Goal: Task Accomplishment & Management: Complete application form

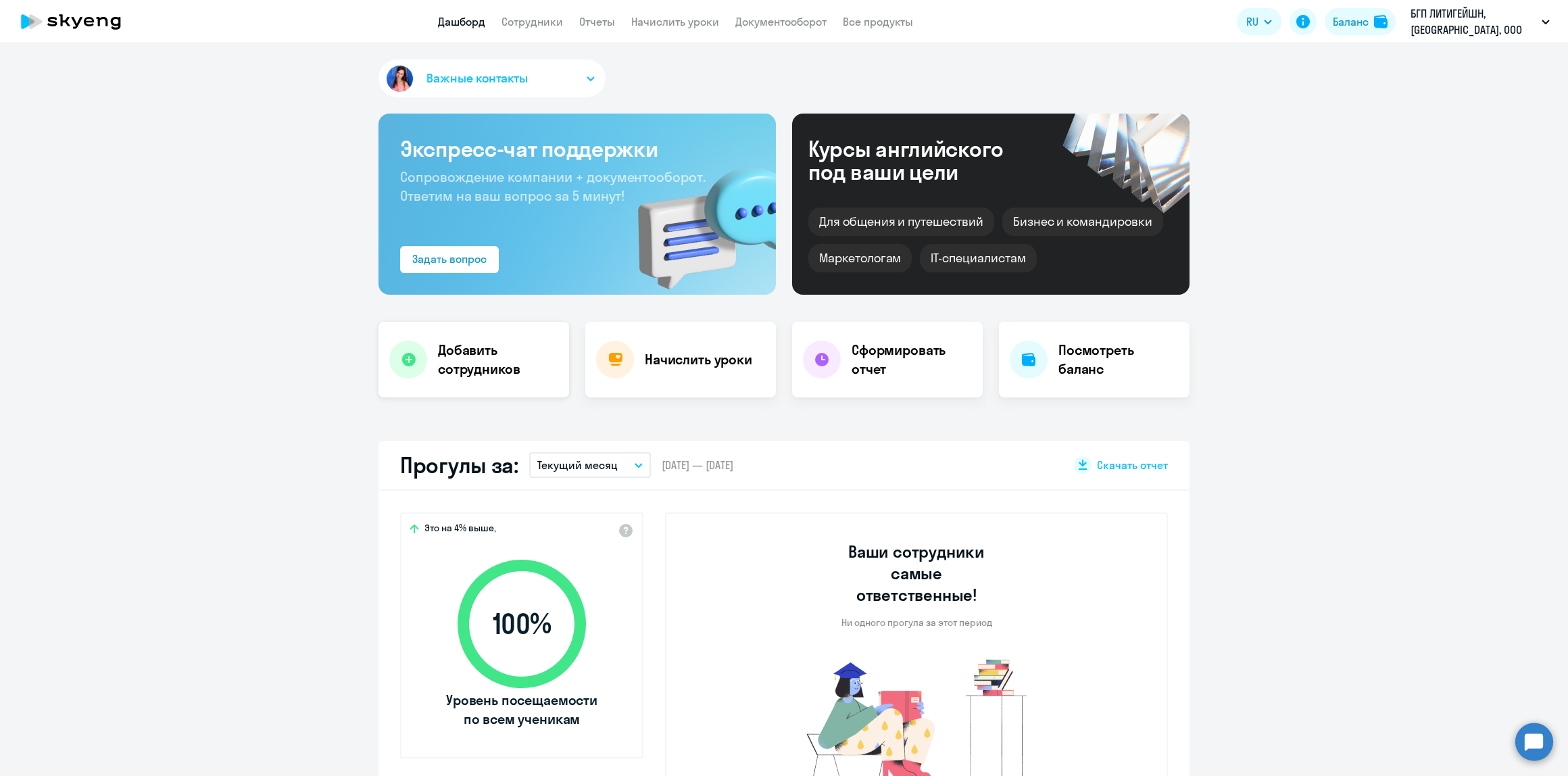
click at [468, 355] on h4 "Добавить сотрудников" at bounding box center [498, 359] width 120 height 38
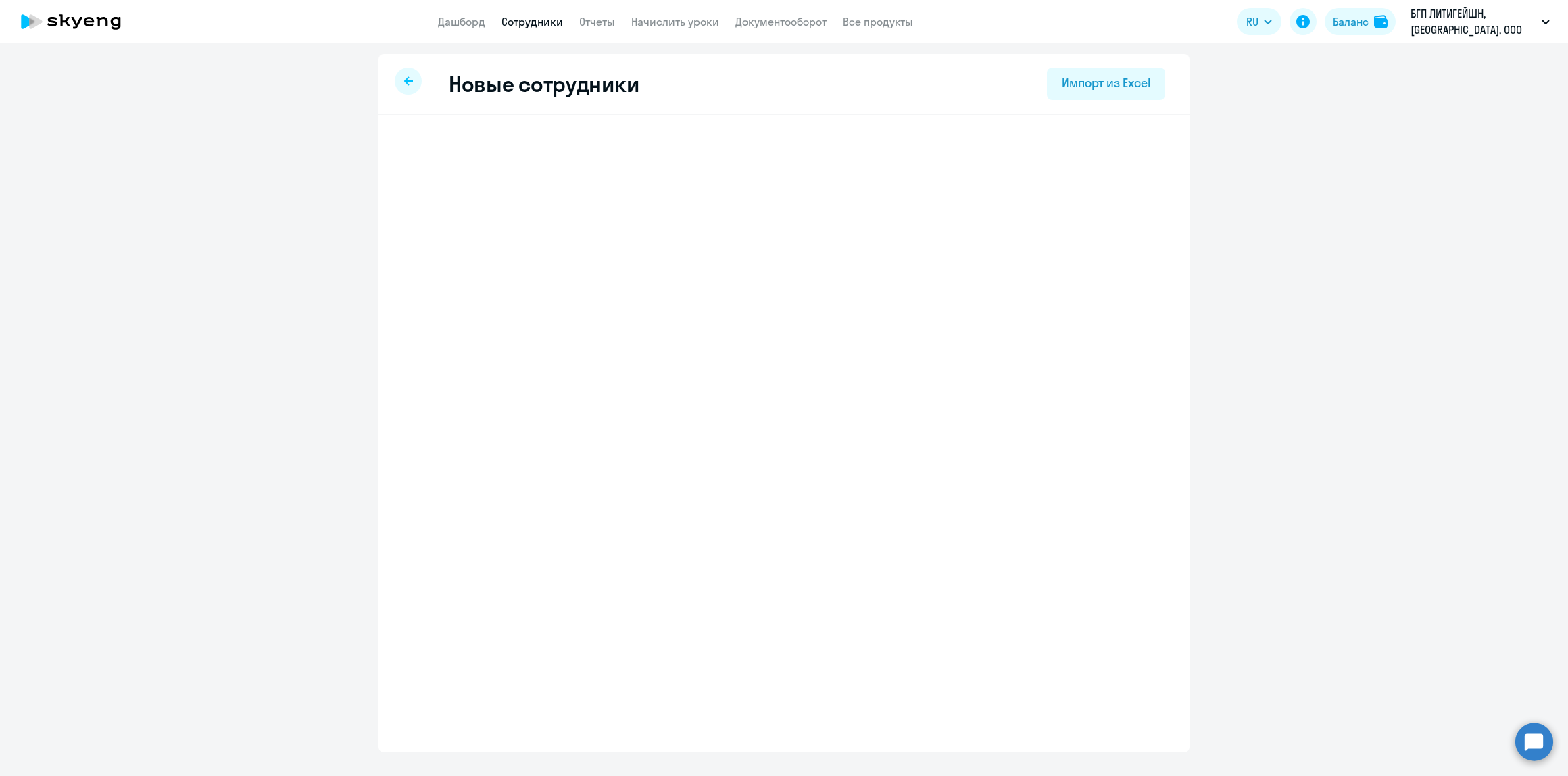
select select "english_adult_not_native_speaker"
select select "3"
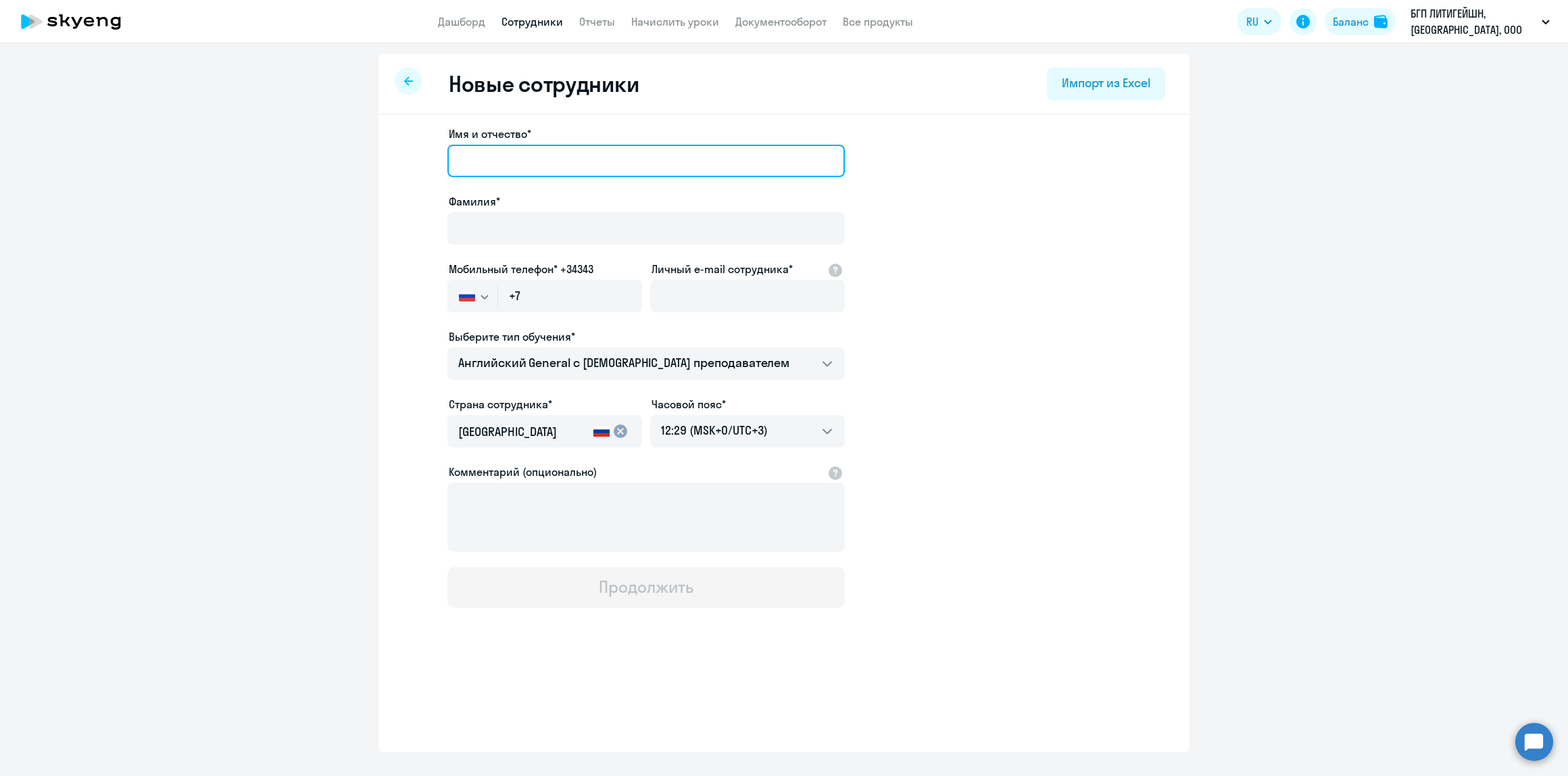
click at [528, 151] on input "Имя и отчество*" at bounding box center [646, 161] width 398 height 33
type input "J"
type input "[PERSON_NAME]"
click at [518, 228] on input "Фамилия*" at bounding box center [646, 228] width 398 height 33
type input "[PERSON_NAME]"
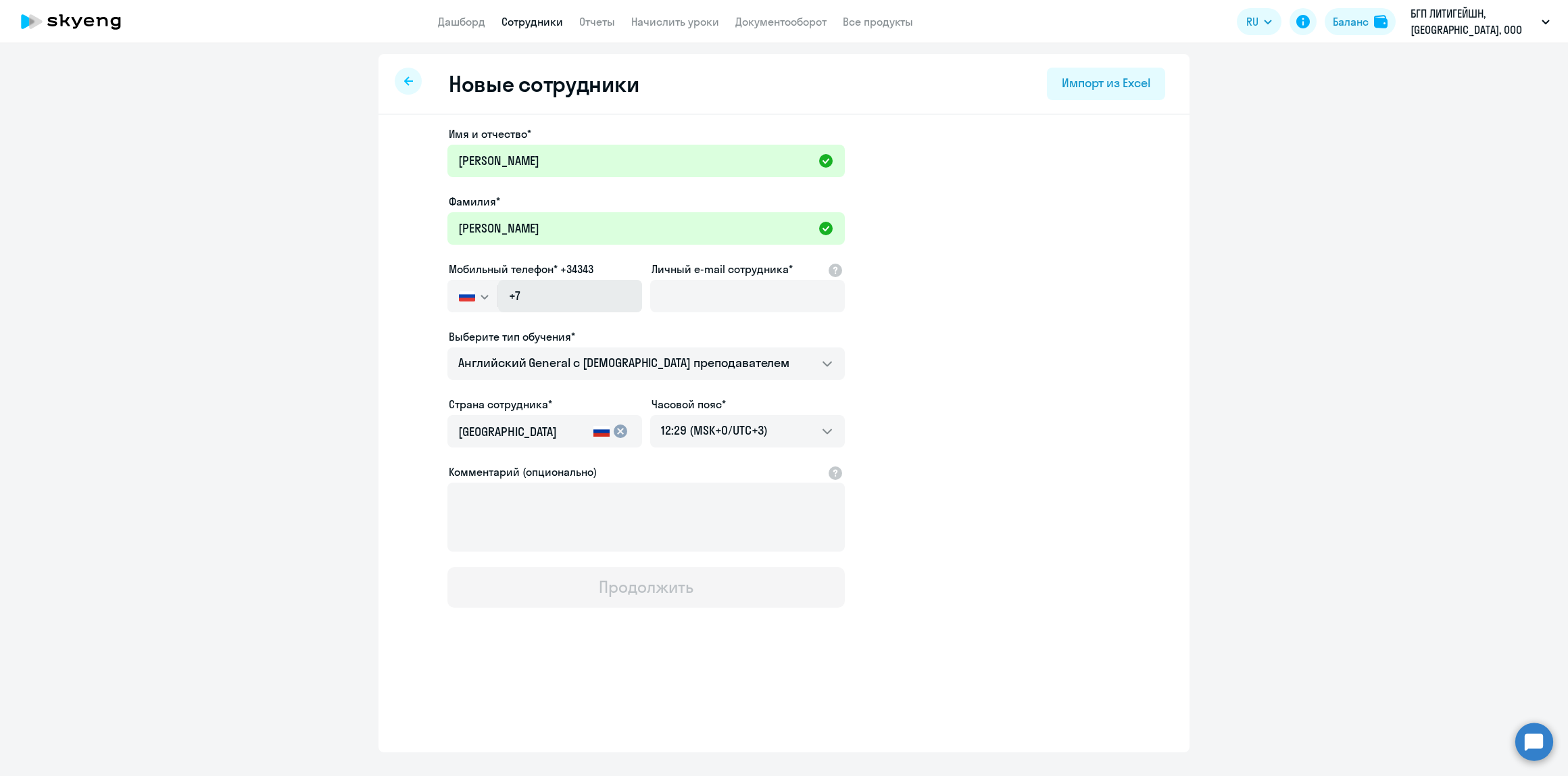
drag, startPoint x: 564, startPoint y: 313, endPoint x: 565, endPoint y: 303, distance: 10.0
click at [564, 313] on div at bounding box center [544, 315] width 194 height 5
click at [567, 301] on input "+7" at bounding box center [569, 296] width 144 height 33
paste input "[PHONE_NUMBER]"
type input "[PHONE_NUMBER]"
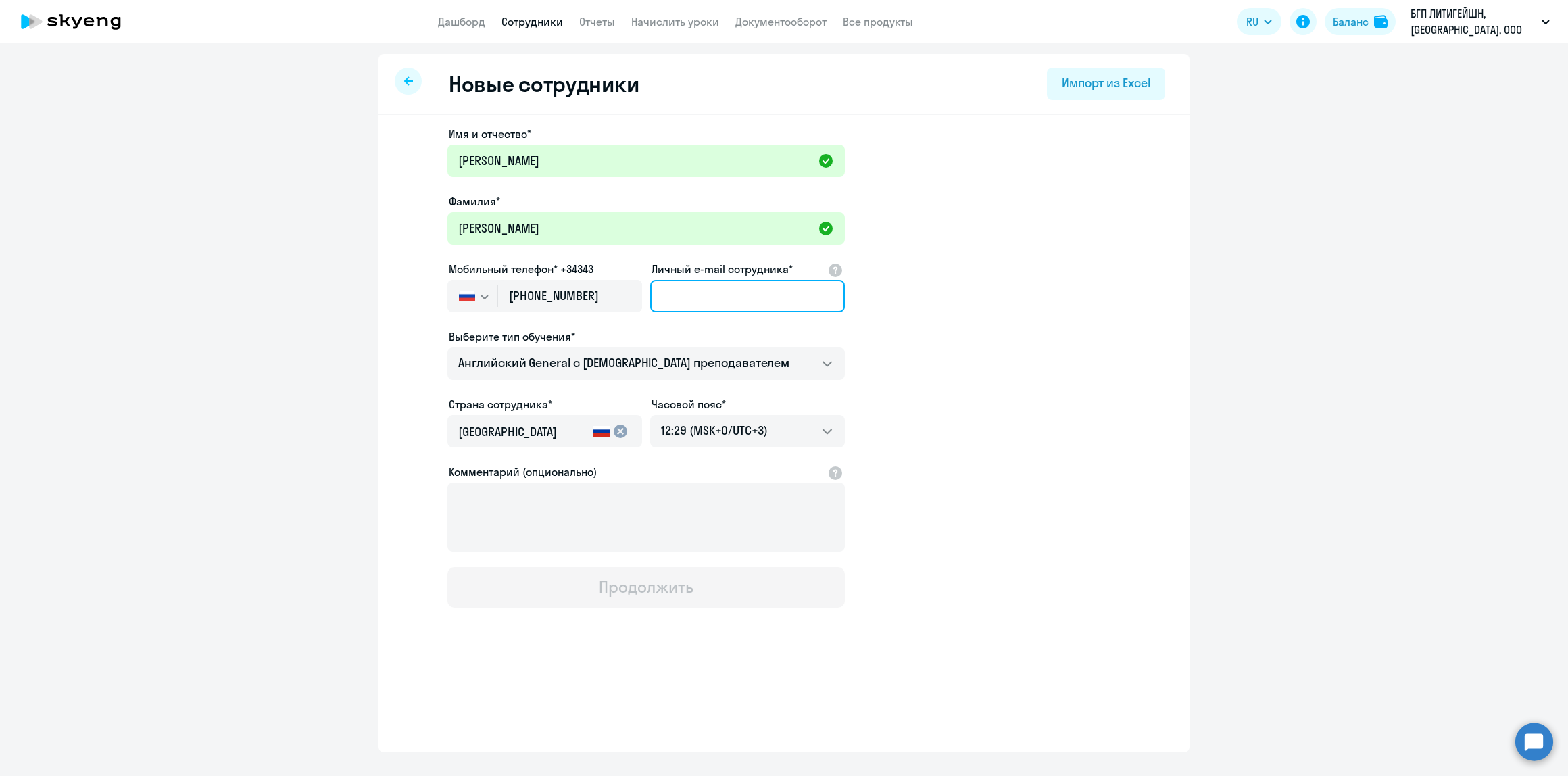
click at [804, 303] on input "Личный e-mail сотрудника*" at bounding box center [747, 296] width 194 height 33
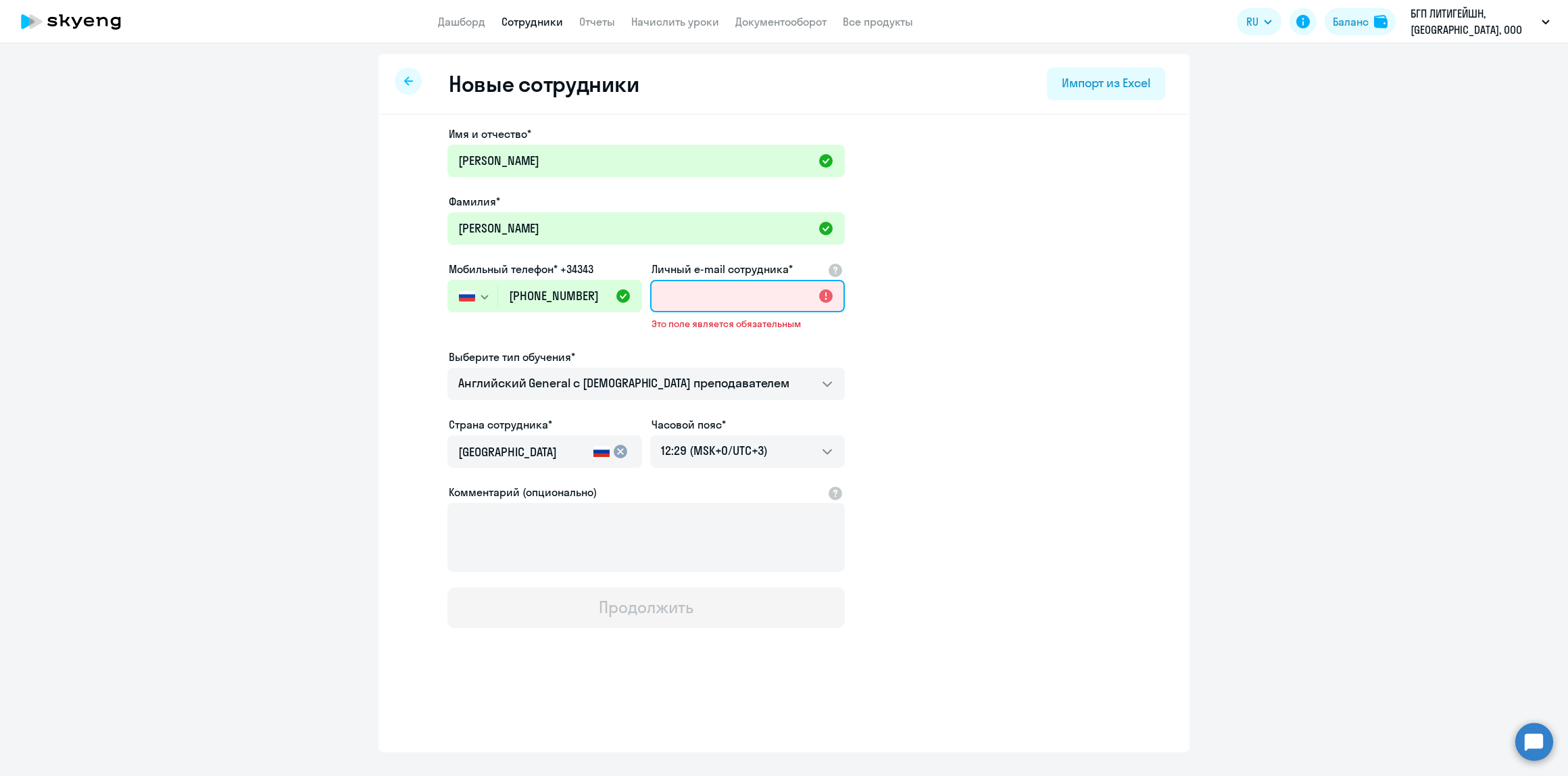
paste input "[PERSON_NAME][EMAIL_ADDRESS][DOMAIN_NAME]"
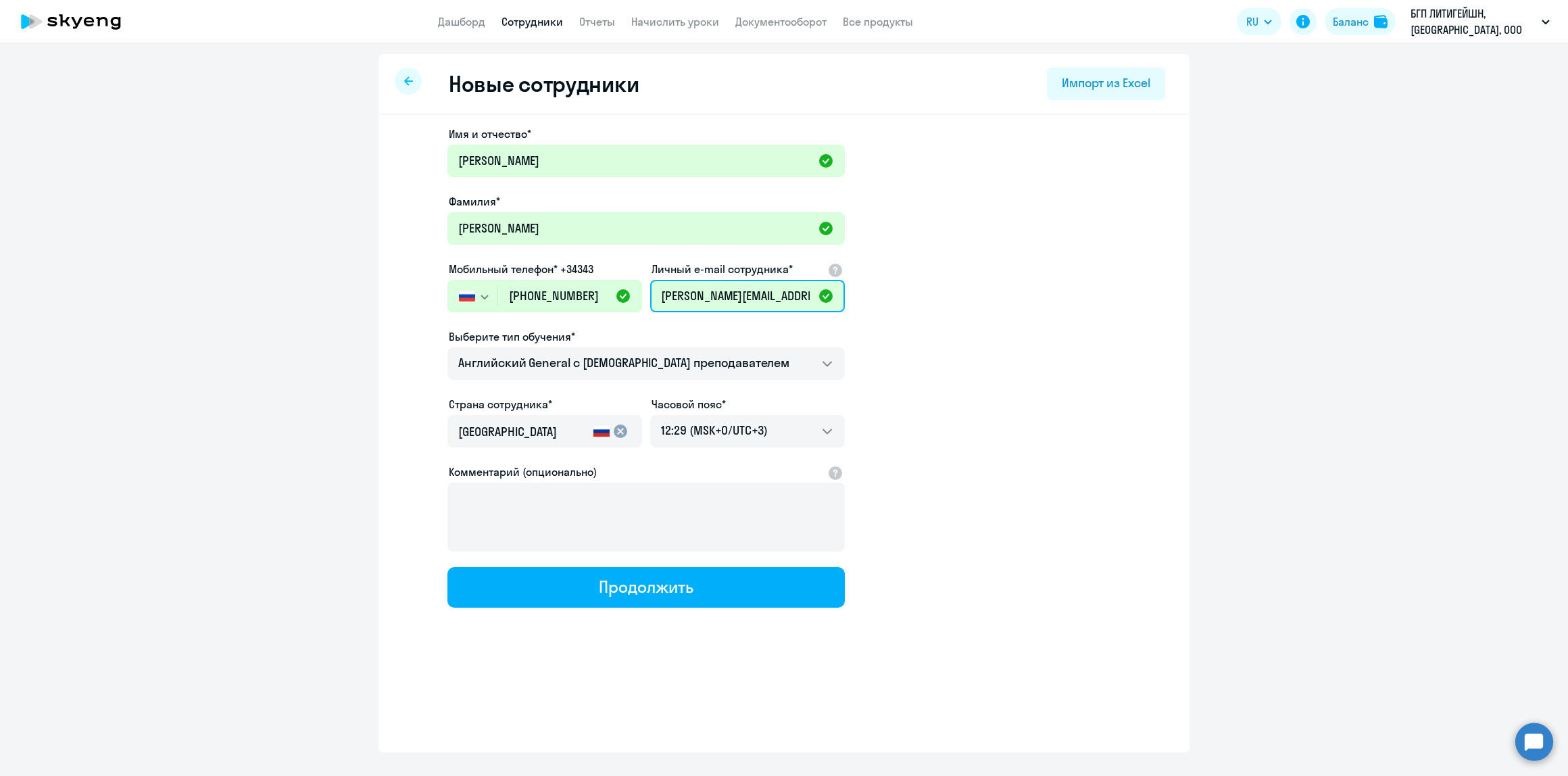
scroll to position [0, 7]
type input "[PERSON_NAME][EMAIL_ADDRESS][DOMAIN_NAME]"
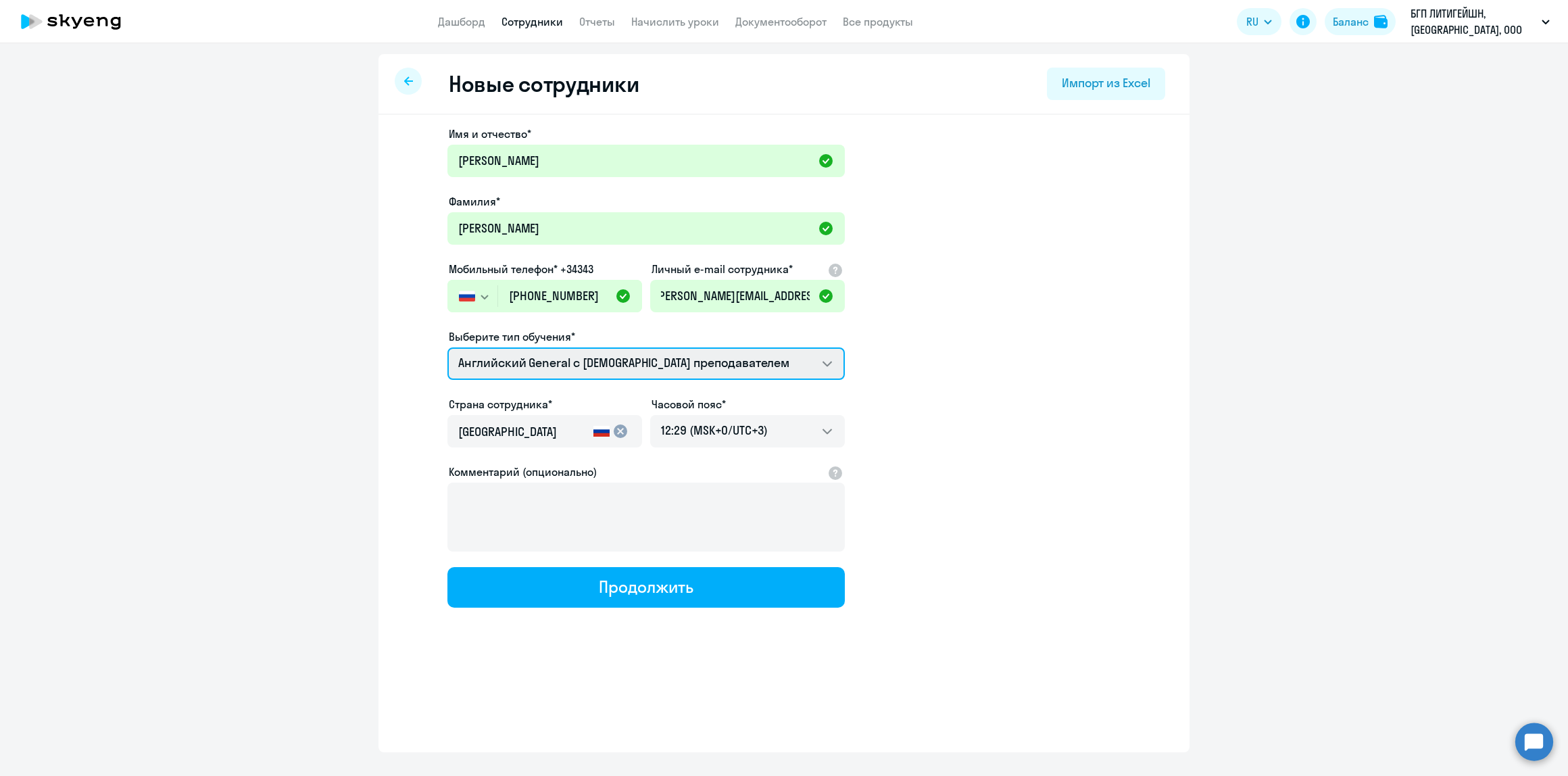
click at [679, 355] on select "Английский General с [DEMOGRAPHIC_DATA] преподавателем Премиум [DEMOGRAPHIC_DAT…" at bounding box center [646, 363] width 398 height 33
drag, startPoint x: 679, startPoint y: 355, endPoint x: 661, endPoint y: 470, distance: 116.4
click at [679, 355] on select "Английский General с [DEMOGRAPHIC_DATA] преподавателем Премиум [DEMOGRAPHIC_DAT…" at bounding box center [646, 363] width 398 height 33
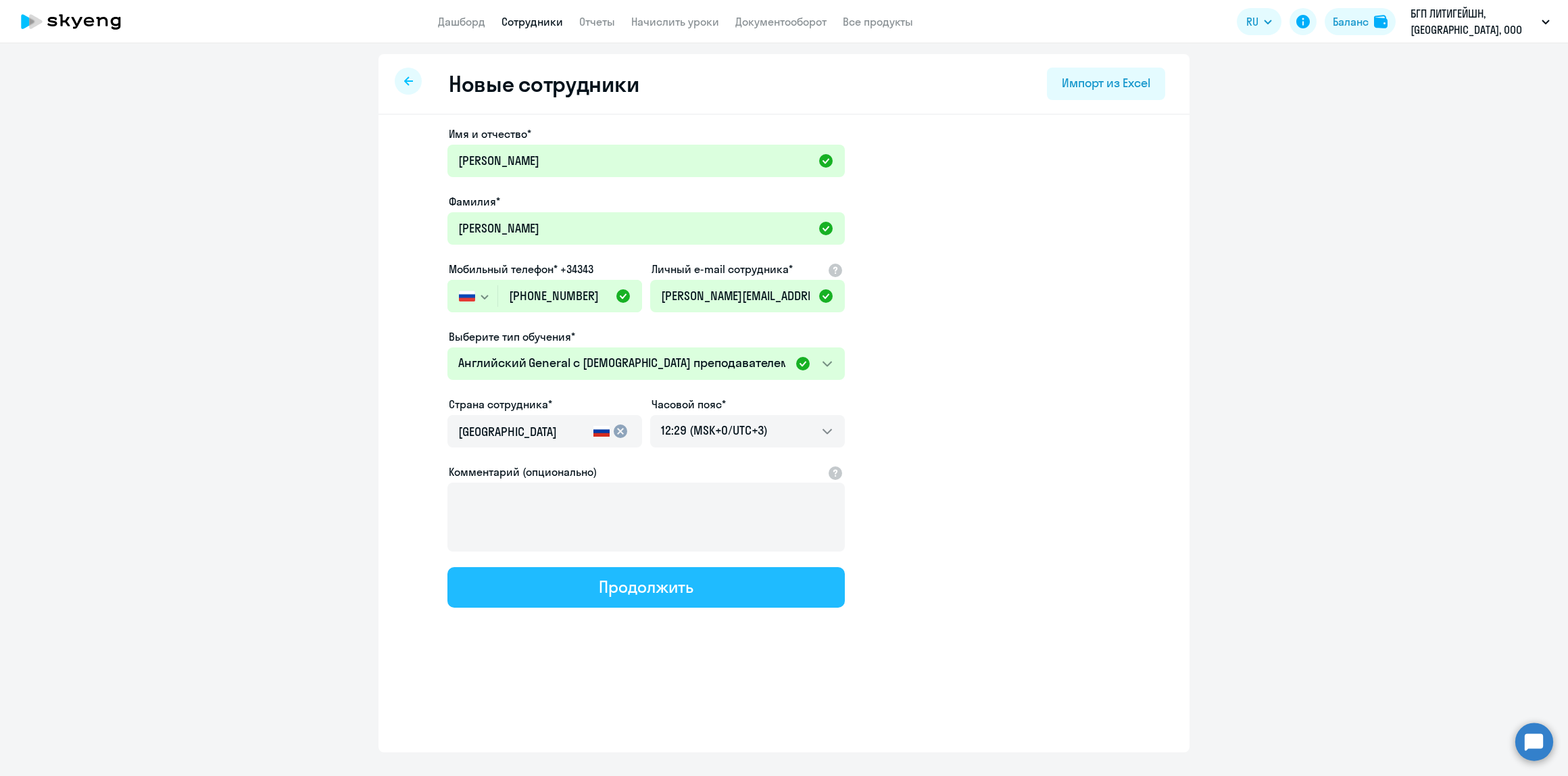
click at [639, 596] on button "Продолжить" at bounding box center [646, 587] width 398 height 41
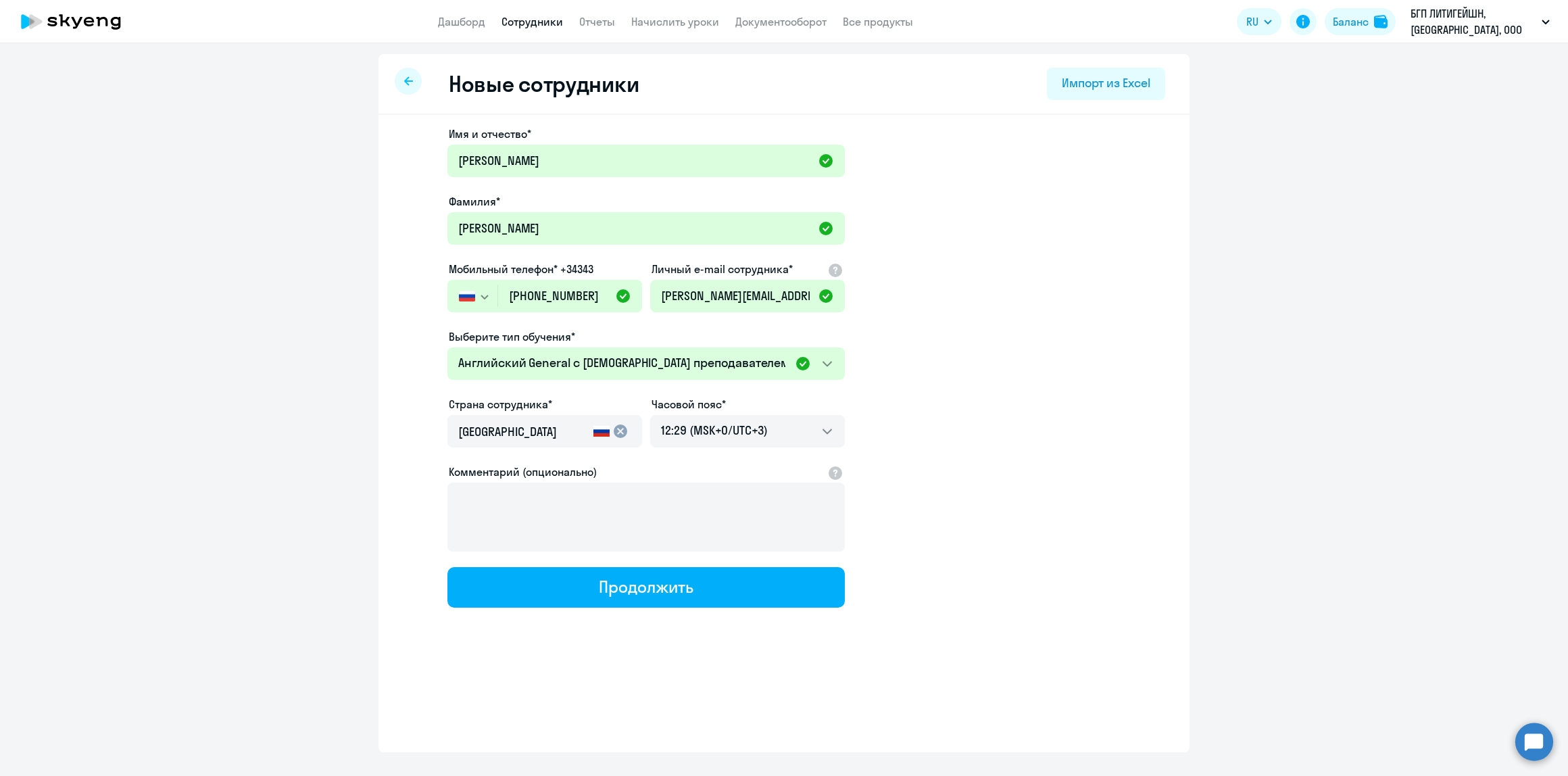
select select "english_adult_not_native_speaker"
select select "3"
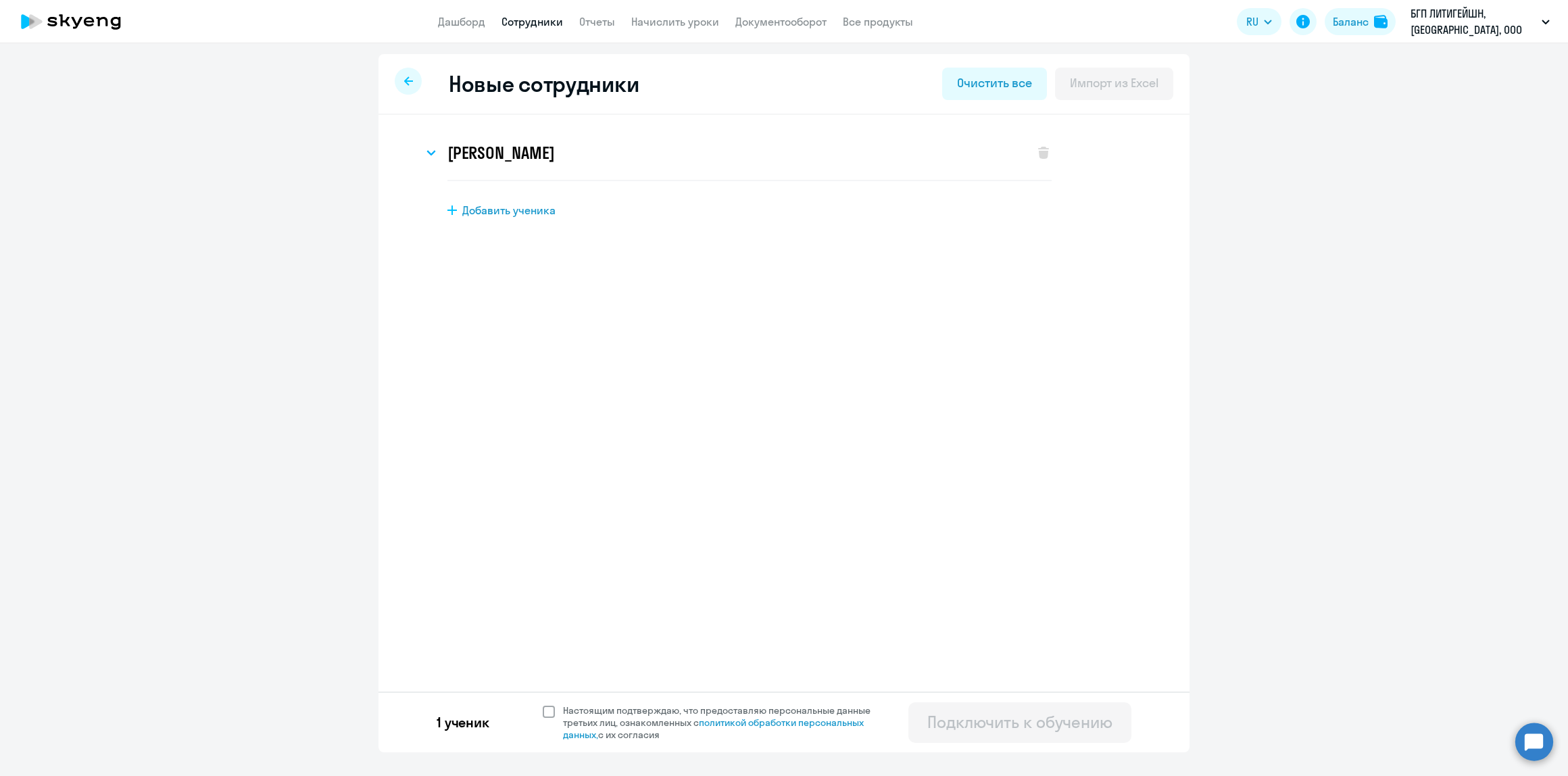
click at [548, 709] on span at bounding box center [548, 711] width 12 height 12
click at [543, 705] on input "Настоящим подтверждаю, что предоставляю персональные данные третьих лиц, ознако…" at bounding box center [542, 704] width 1 height 1
checkbox input "true"
click at [994, 724] on div "Подключить к обучению" at bounding box center [1020, 722] width 185 height 22
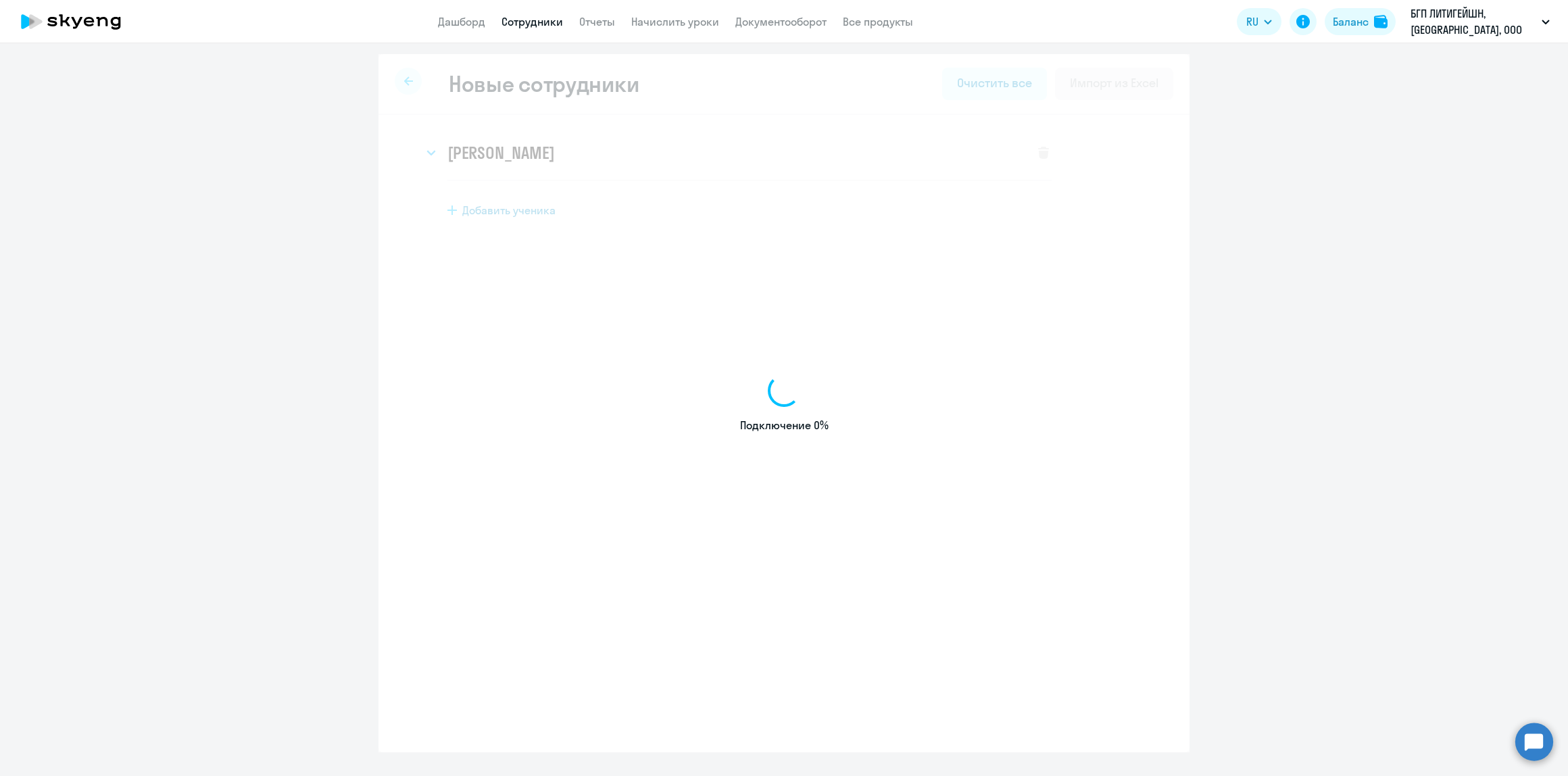
select select "english_adult_not_native_speaker"
select select "3"
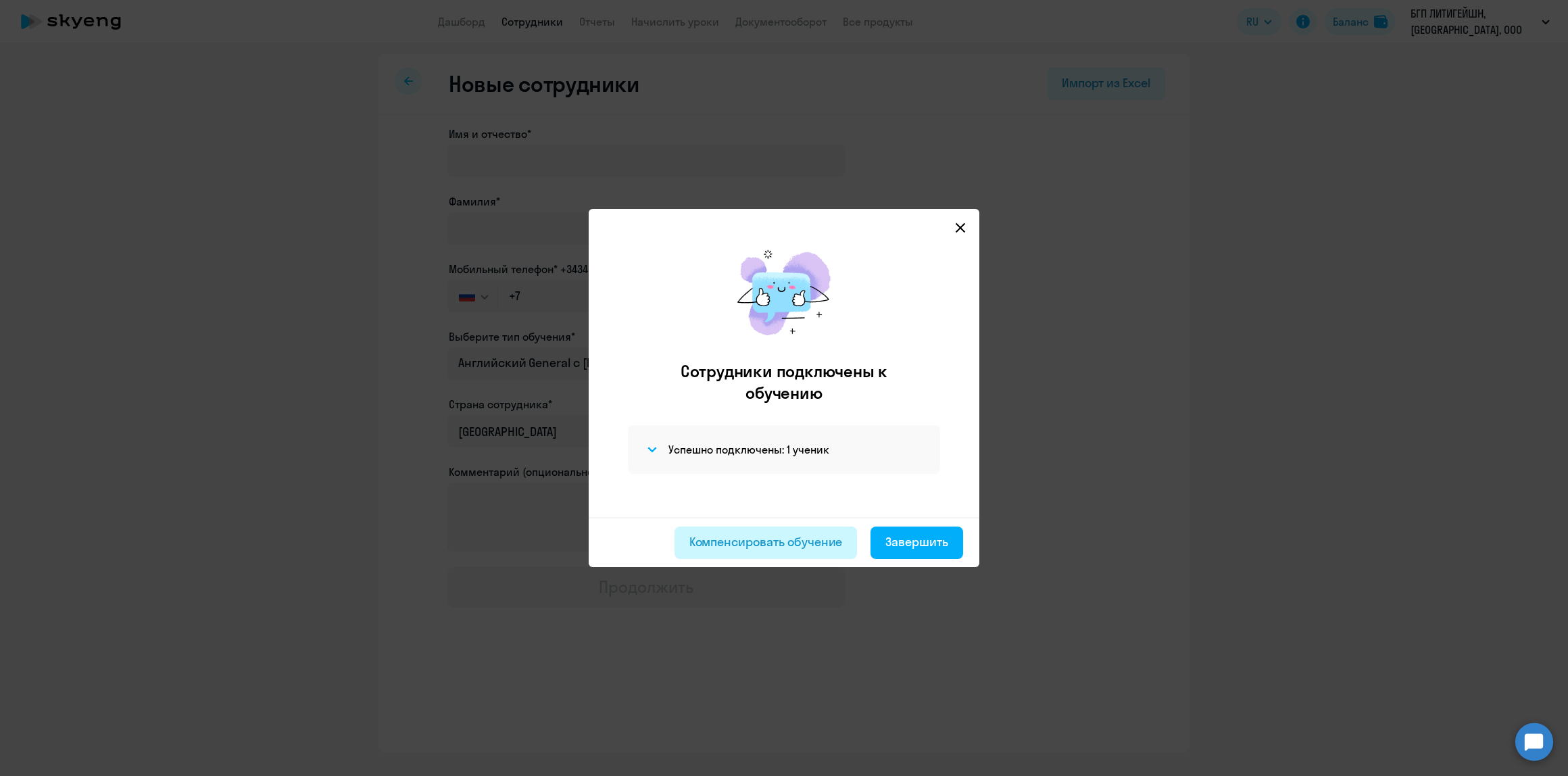
click at [801, 534] on div "Компенсировать обучение" at bounding box center [766, 543] width 154 height 18
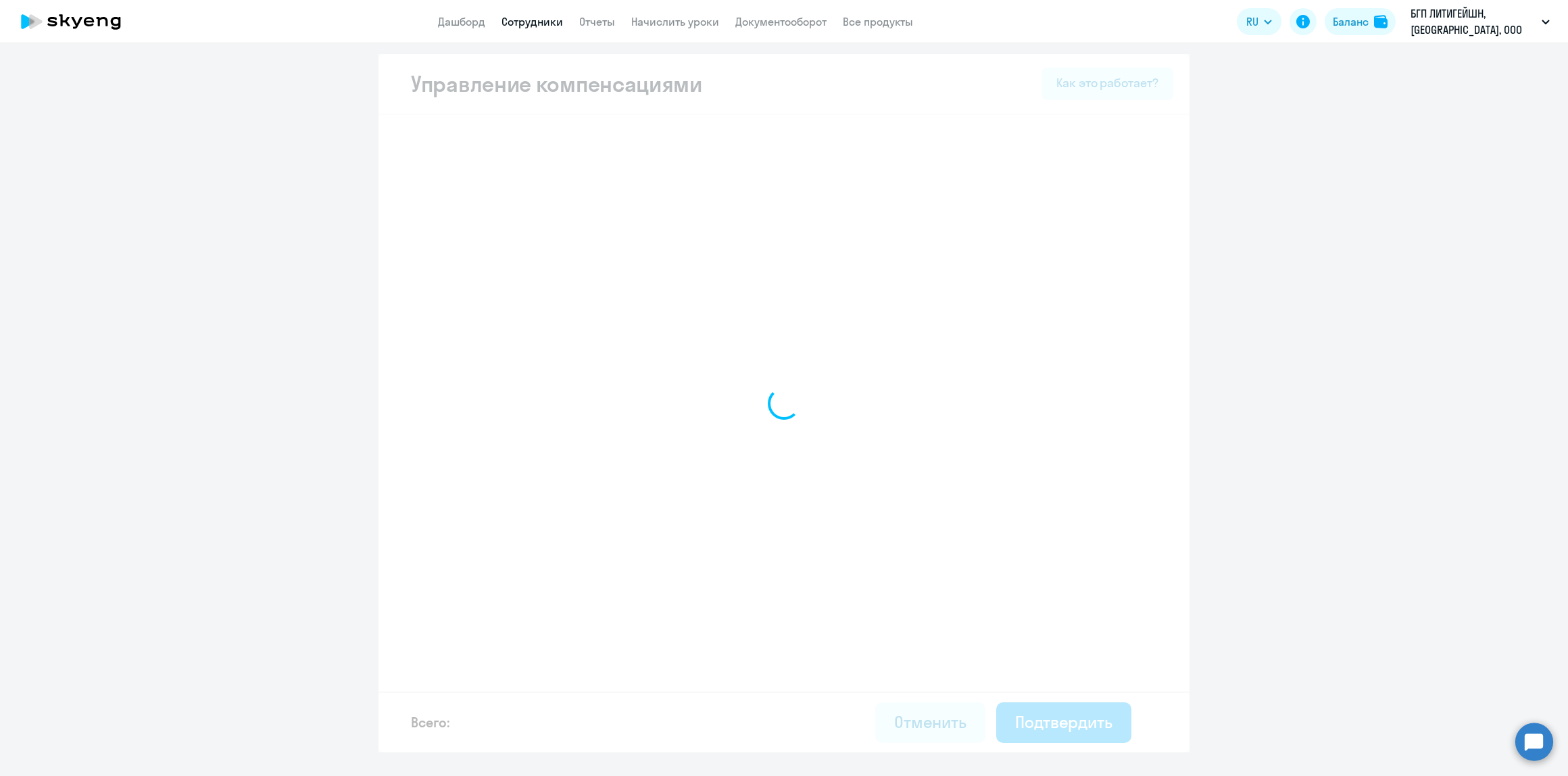
select select "MONTHLY"
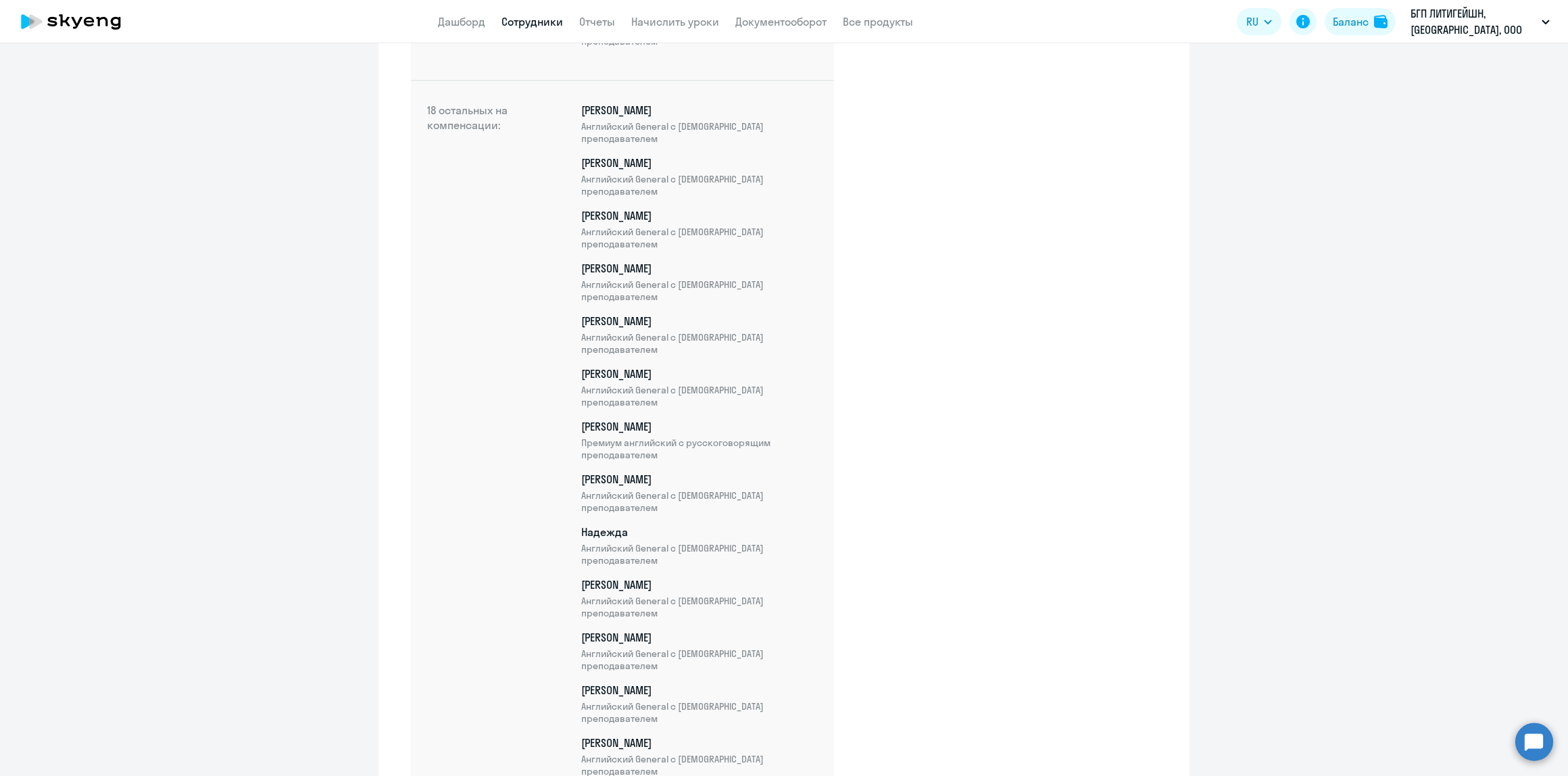
scroll to position [838, 0]
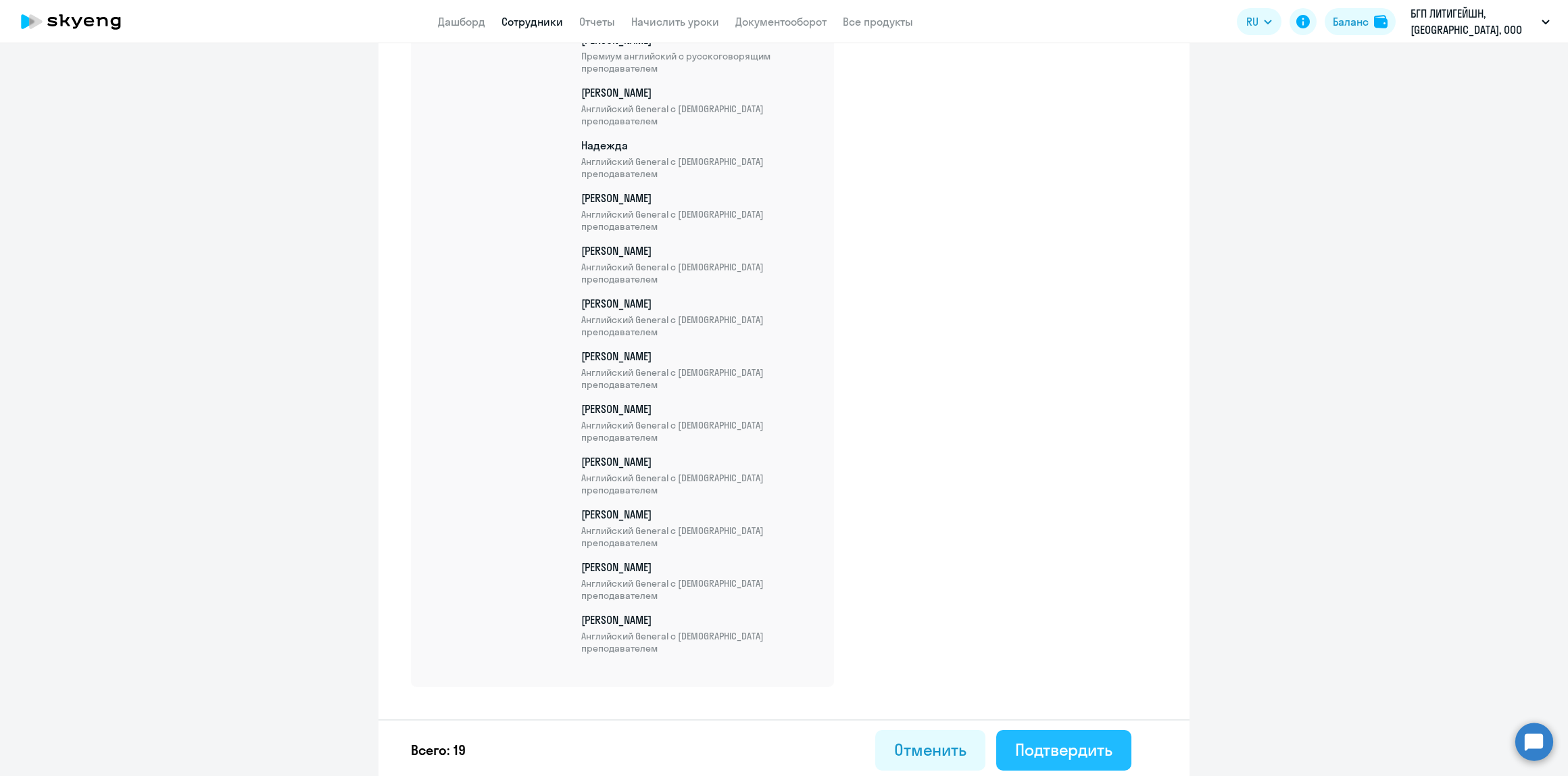
click at [1059, 739] on div "Подтвердить" at bounding box center [1063, 750] width 97 height 22
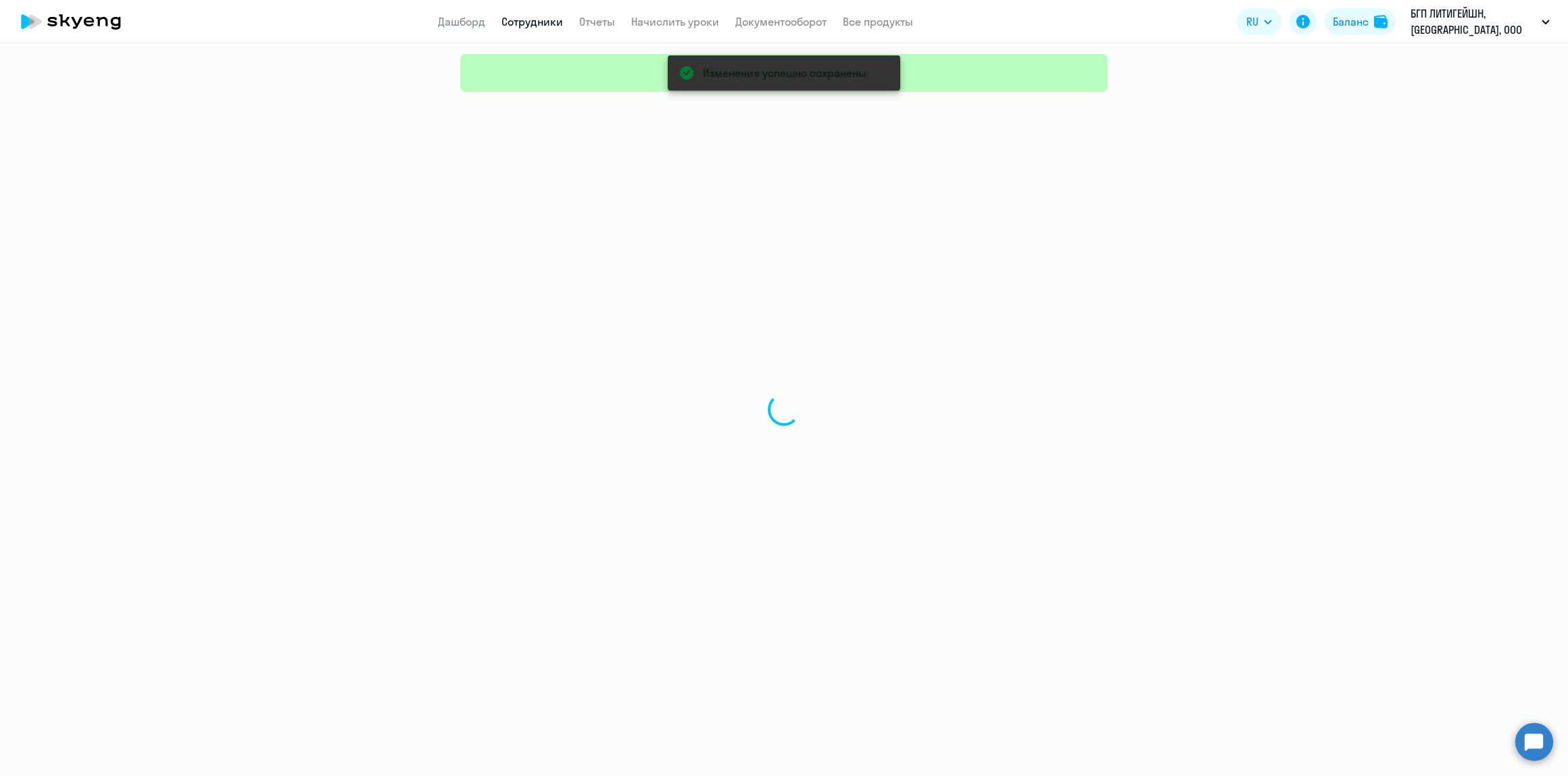
select select "30"
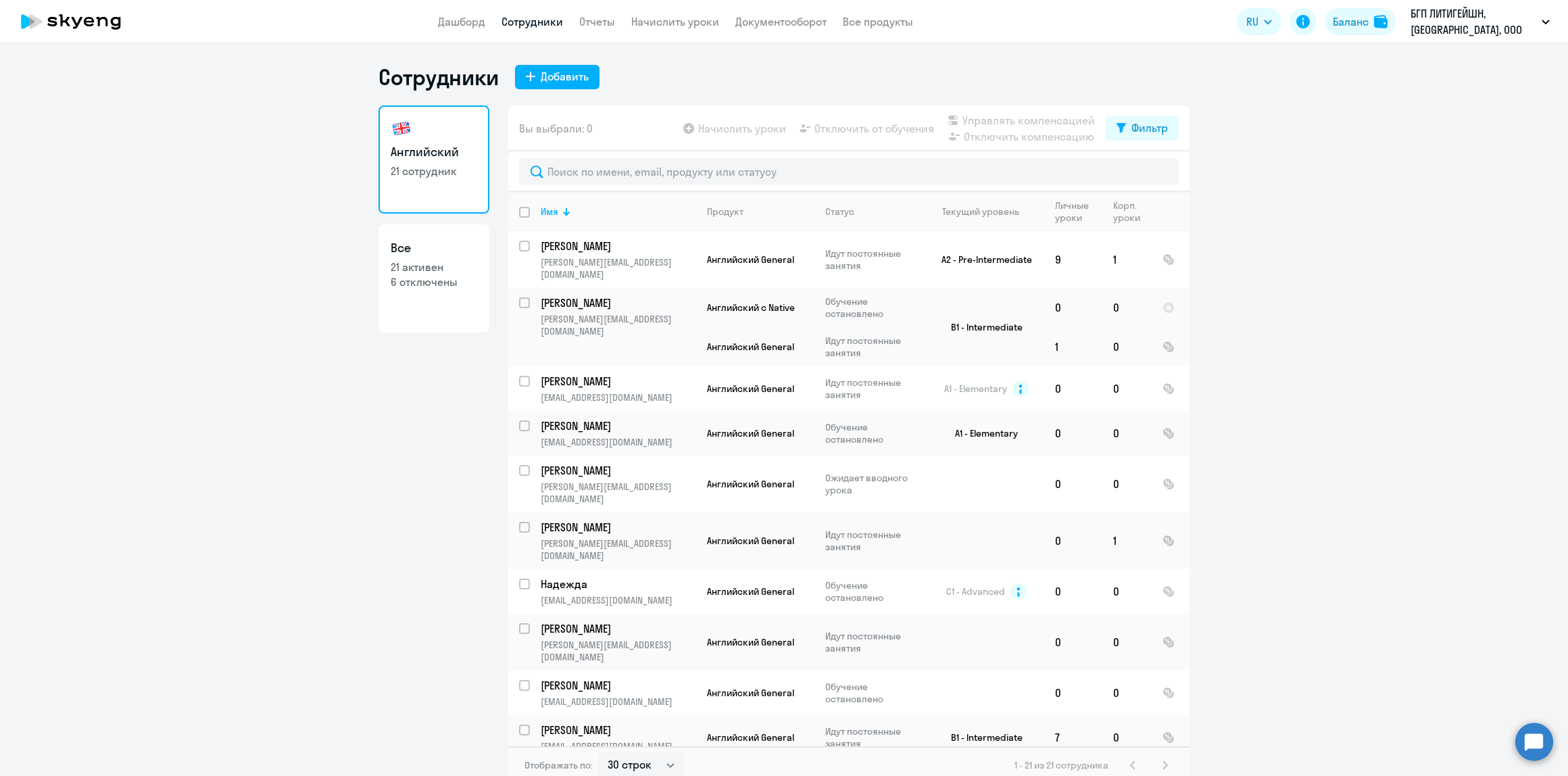
click at [321, 466] on ng-component "Сотрудники Добавить [DEMOGRAPHIC_DATA] 21 сотрудник Все 21 активен 6 отключены …" at bounding box center [784, 424] width 1568 height 720
